Goal: Task Accomplishment & Management: Manage account settings

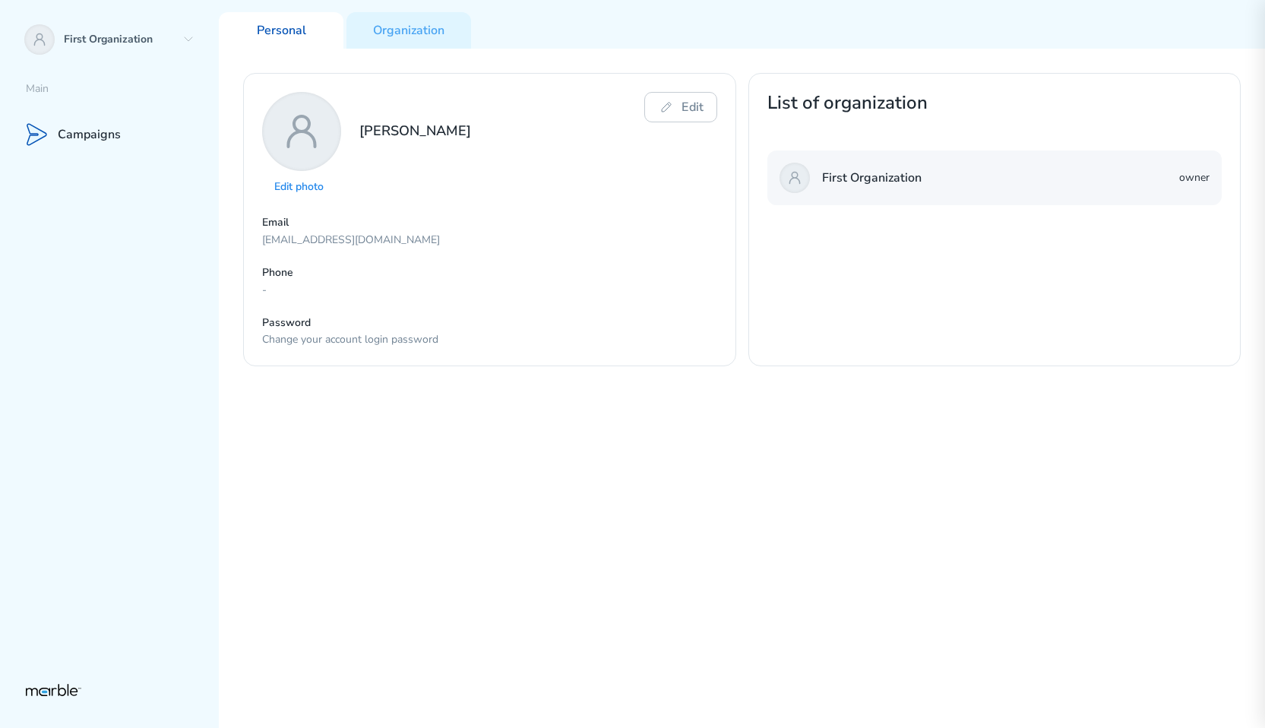
click at [761, 460] on div "Edit photo Yury Edit Email markouski.u+98357893745943985@gmail.com Phone - Pass…" at bounding box center [742, 388] width 1046 height 679
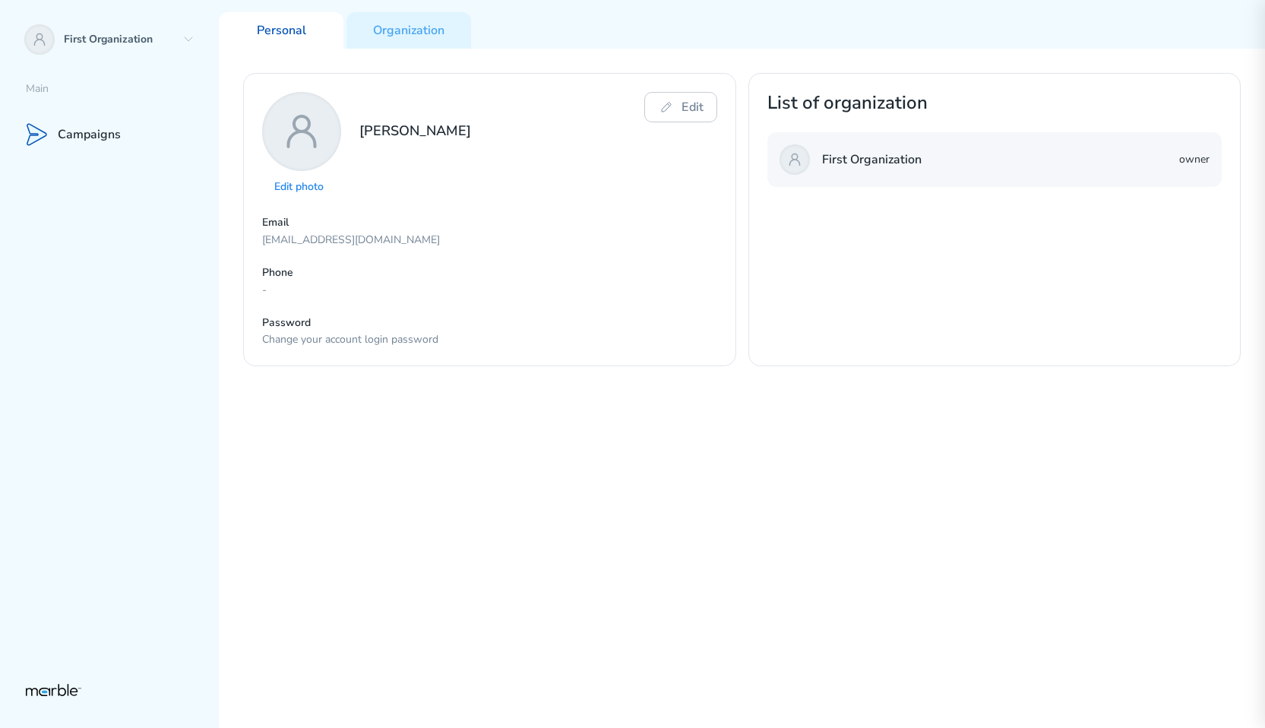
click at [960, 441] on div "Edit photo [PERSON_NAME] Edit Email [EMAIL_ADDRESS][PHONE_NUMBER][DOMAIN_NAME] …" at bounding box center [742, 388] width 1046 height 679
click at [677, 103] on button "Edit" at bounding box center [680, 107] width 72 height 30
click at [379, 16] on div "Organization" at bounding box center [409, 30] width 125 height 36
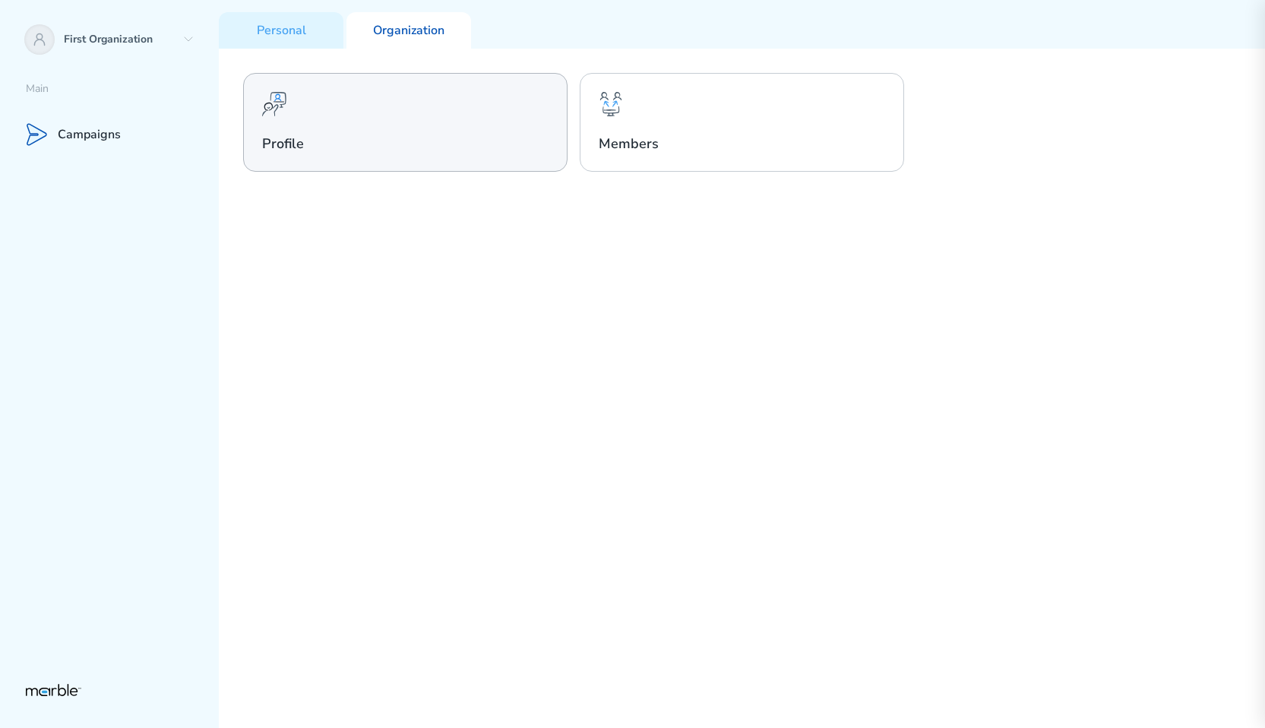
click at [456, 98] on div "Profile" at bounding box center [405, 122] width 324 height 99
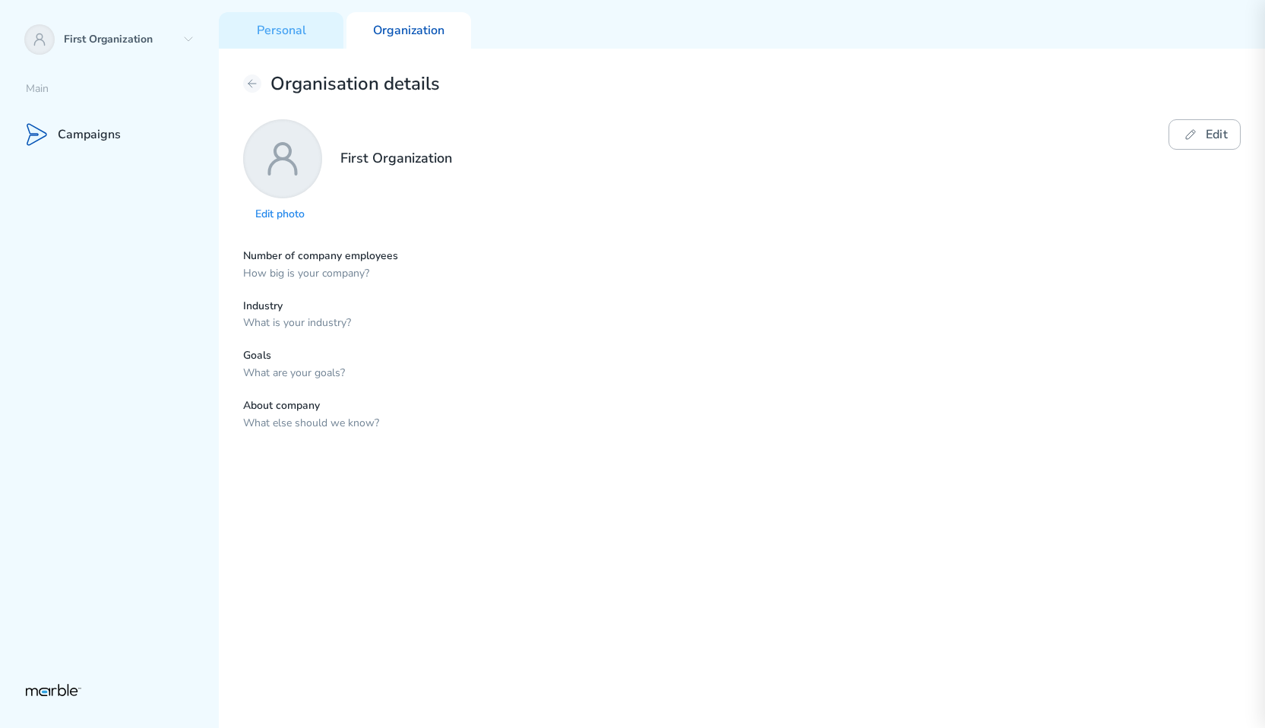
click at [1187, 128] on icon at bounding box center [1191, 134] width 18 height 18
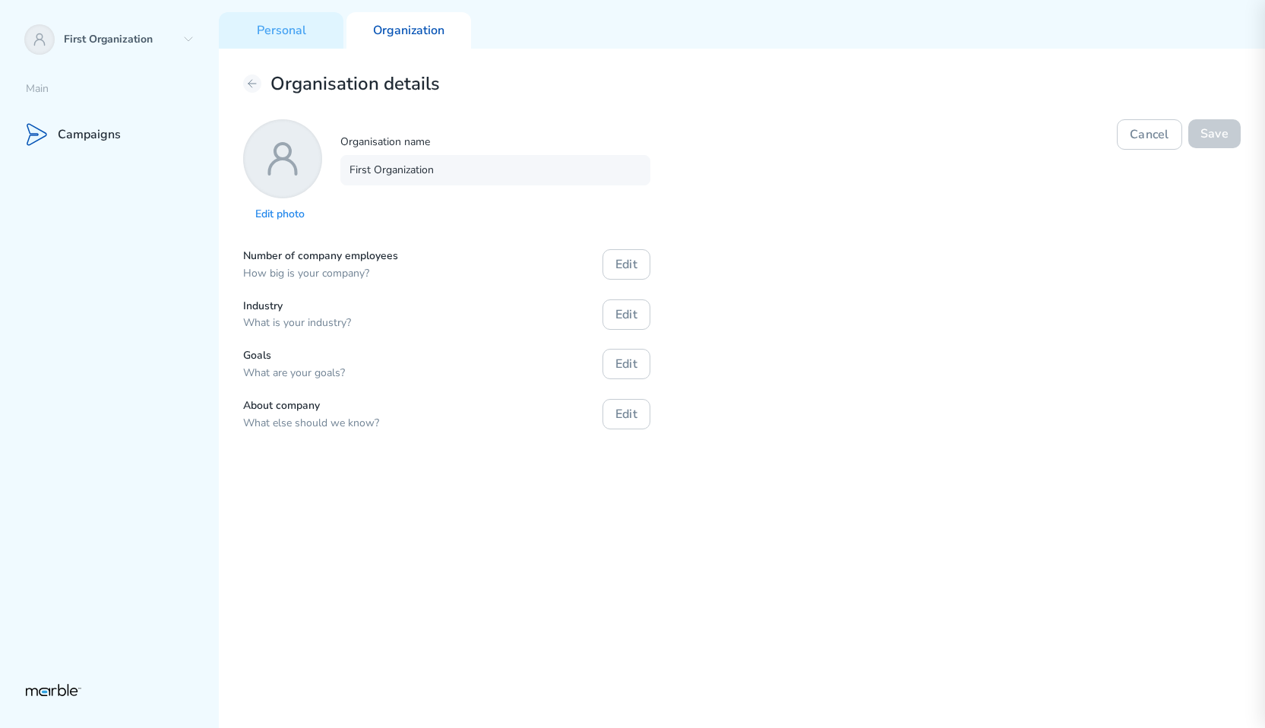
click at [671, 169] on div "Edit photo Organisation name First Organization Cancel Save" at bounding box center [742, 172] width 998 height 106
click at [613, 167] on input "First Organization" at bounding box center [495, 170] width 310 height 30
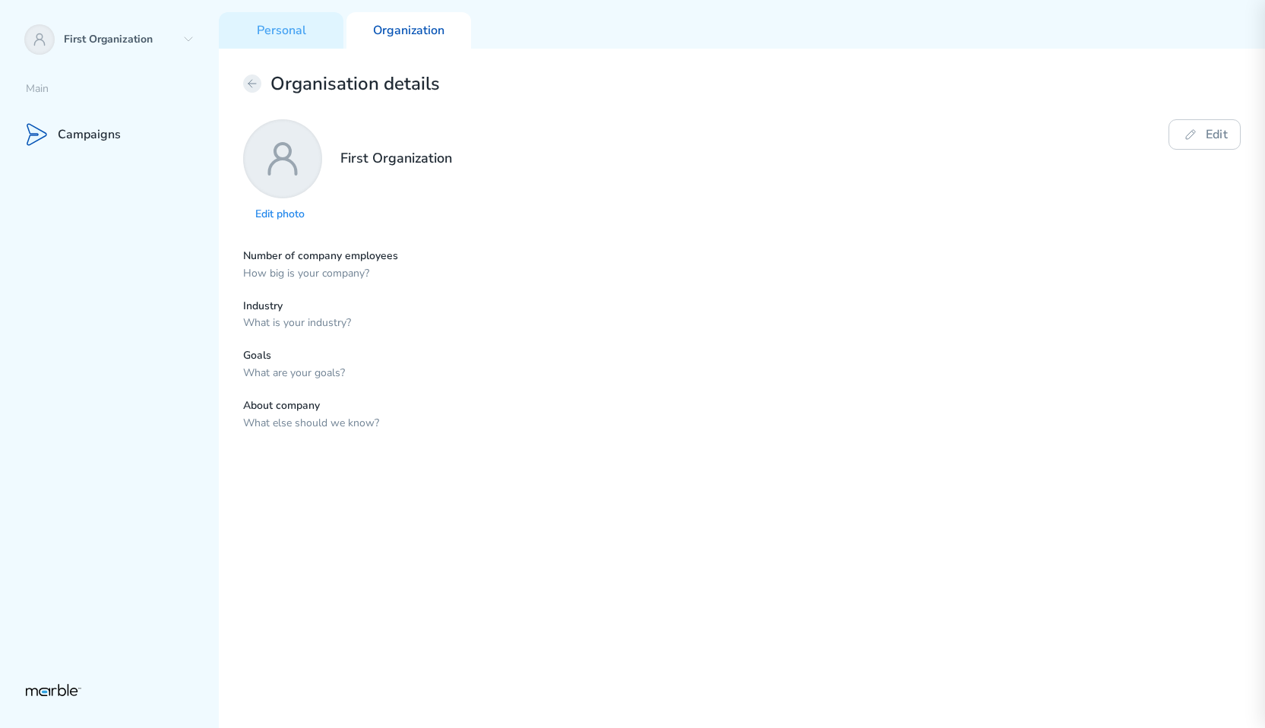
click at [249, 81] on icon at bounding box center [252, 84] width 12 height 12
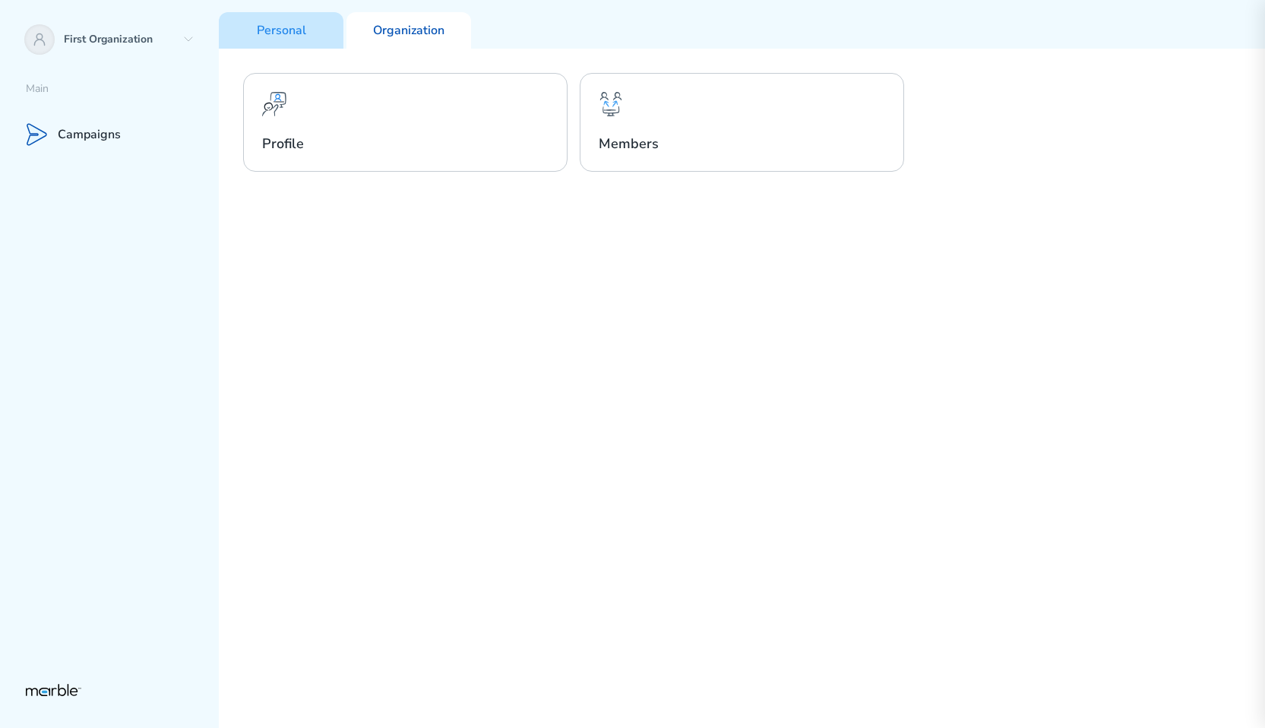
click at [306, 29] on div "Personal" at bounding box center [281, 30] width 125 height 36
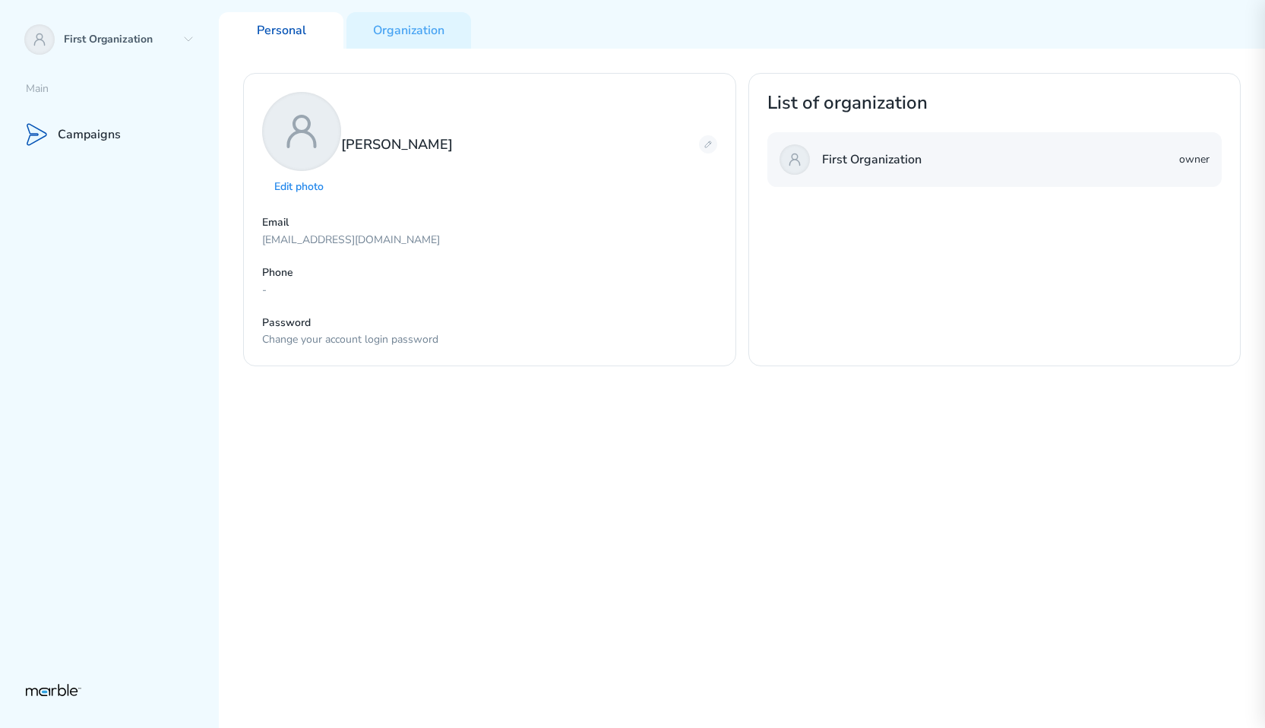
click at [578, 467] on div "Edit photo Yury Email markouski.u+98357893745943985@gmail.com Phone - Password …" at bounding box center [742, 388] width 1046 height 679
click at [707, 145] on icon at bounding box center [708, 144] width 12 height 12
click at [707, 143] on icon at bounding box center [708, 144] width 12 height 12
click at [469, 147] on input at bounding box center [429, 144] width 153 height 30
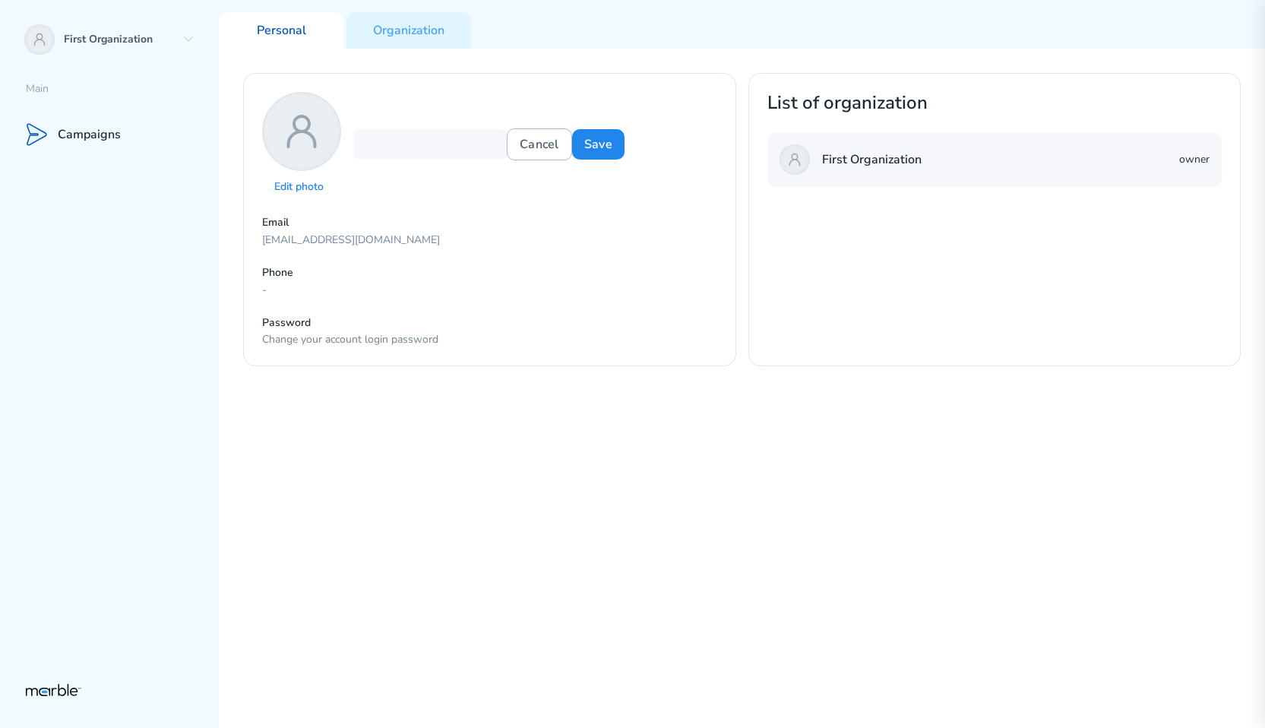
click at [516, 146] on button "Cancel" at bounding box center [539, 144] width 65 height 32
click at [717, 144] on div "Edit photo Yury Email markouski.u+98357893745943985@gmail.com Phone - Password …" at bounding box center [489, 219] width 493 height 293
click at [711, 144] on icon at bounding box center [708, 144] width 12 height 12
click at [525, 140] on button "Cancel" at bounding box center [539, 144] width 65 height 32
click at [706, 148] on icon at bounding box center [708, 144] width 12 height 12
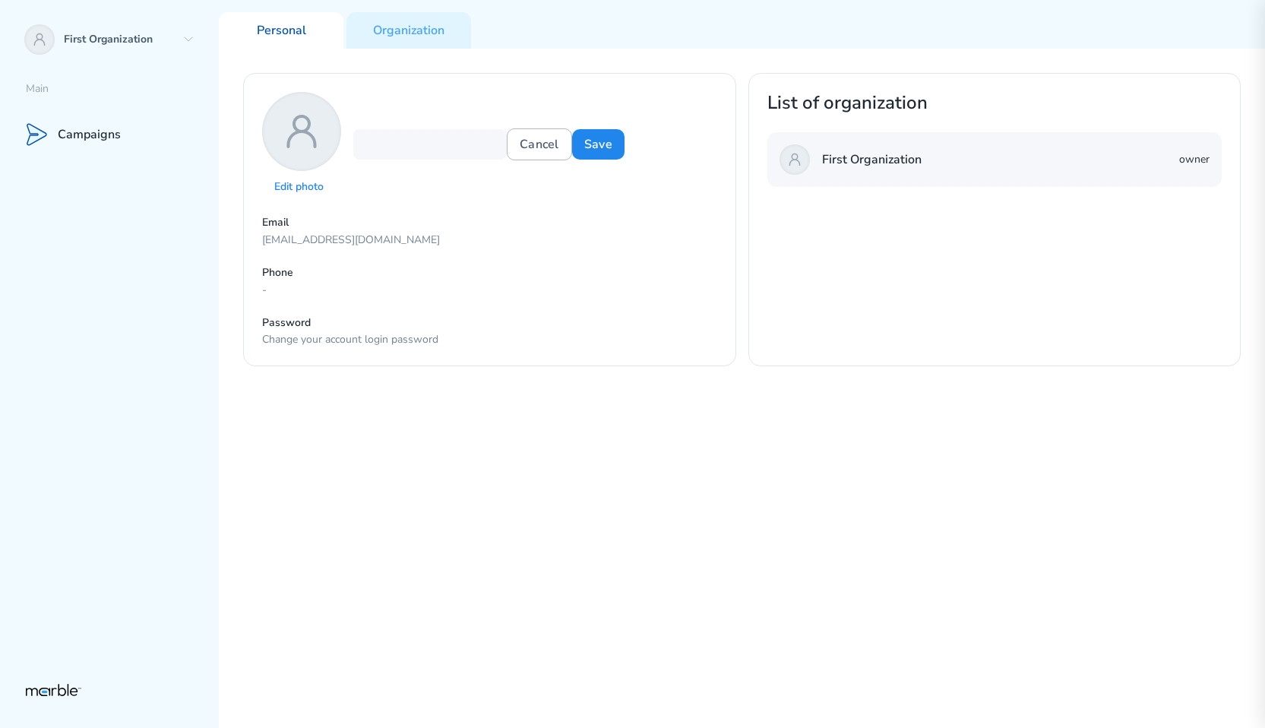
click at [520, 141] on button "Cancel" at bounding box center [539, 144] width 65 height 32
click at [707, 146] on icon at bounding box center [708, 144] width 12 height 12
click at [541, 144] on icon at bounding box center [545, 145] width 8 height 8
click at [712, 146] on icon at bounding box center [708, 144] width 12 height 12
click at [539, 145] on icon at bounding box center [545, 144] width 12 height 12
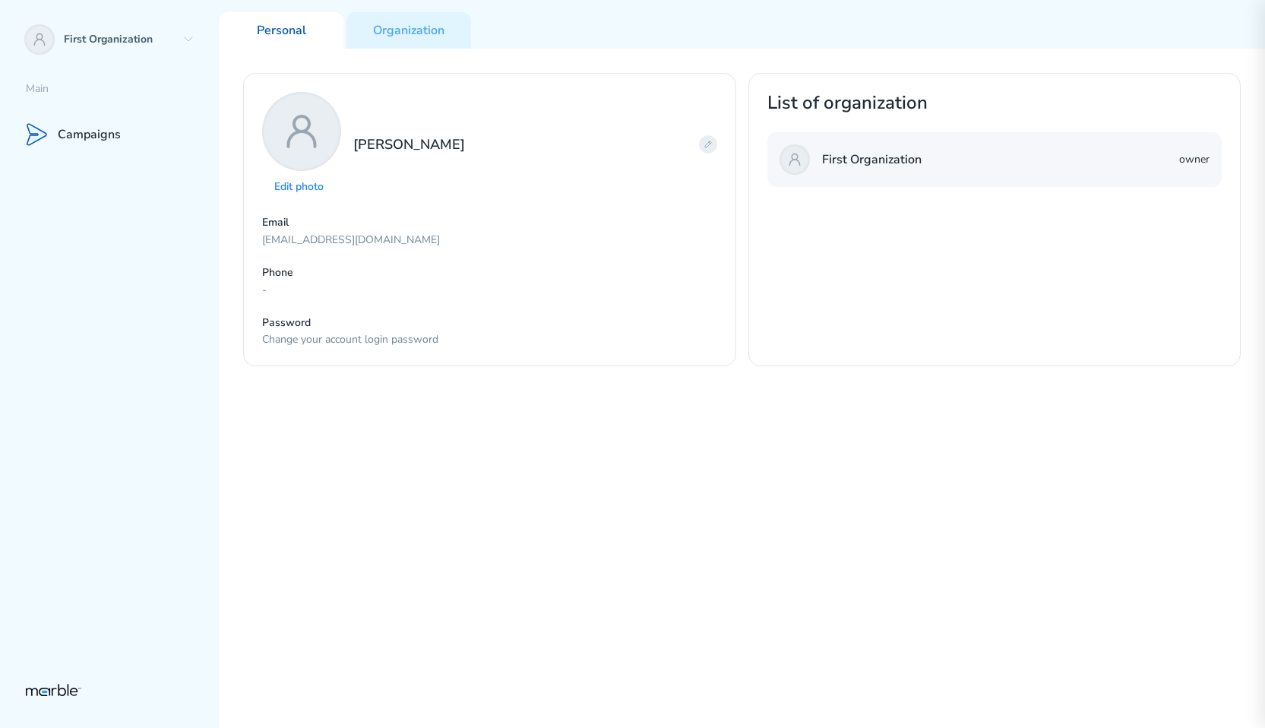
click at [705, 146] on icon at bounding box center [708, 144] width 6 height 6
click at [539, 147] on icon at bounding box center [545, 144] width 12 height 12
click at [714, 146] on button at bounding box center [708, 144] width 18 height 18
